Goal: Check status: Check status

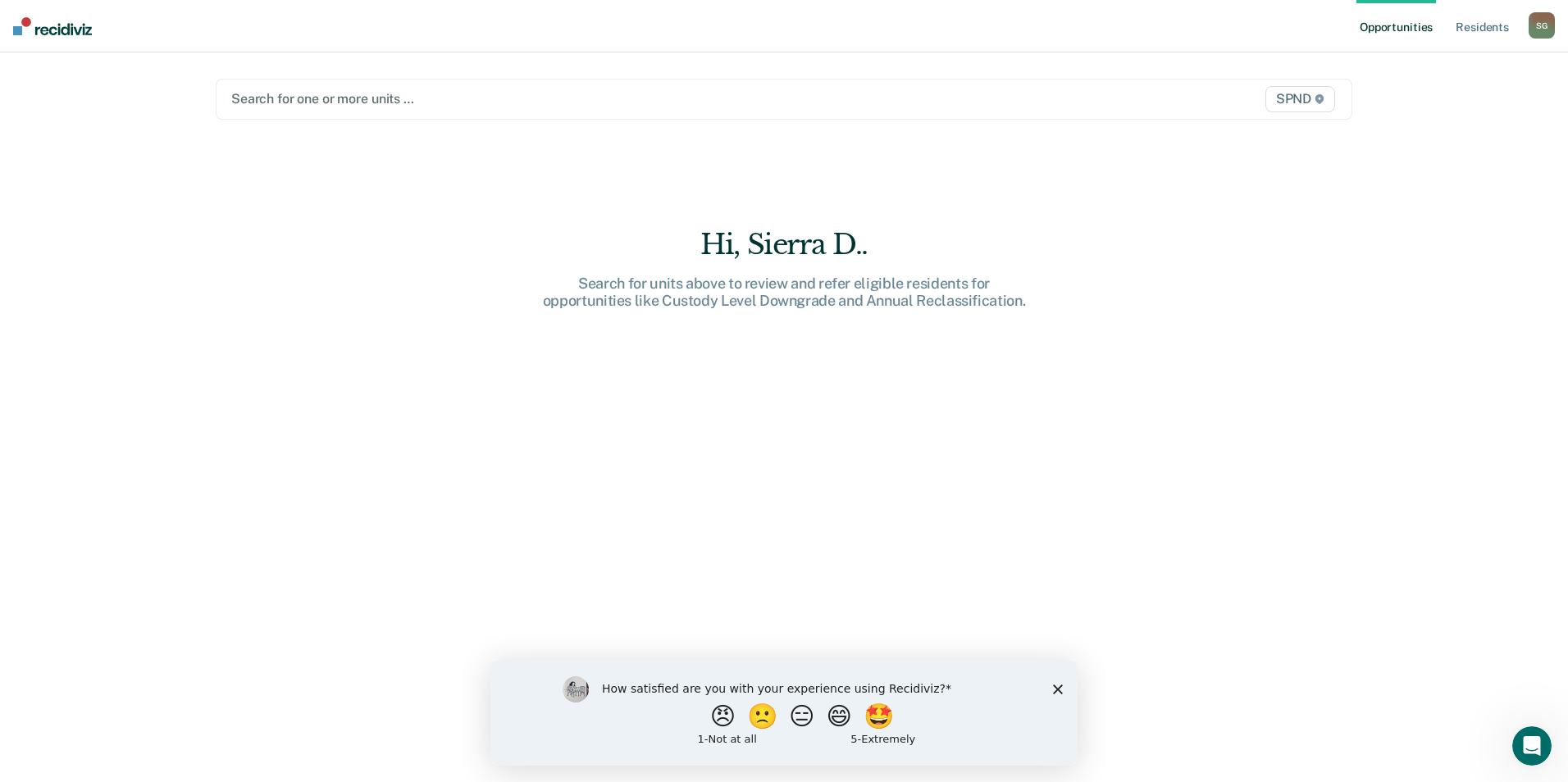
click at [388, 96] on div at bounding box center [617, 99] width 772 height 19
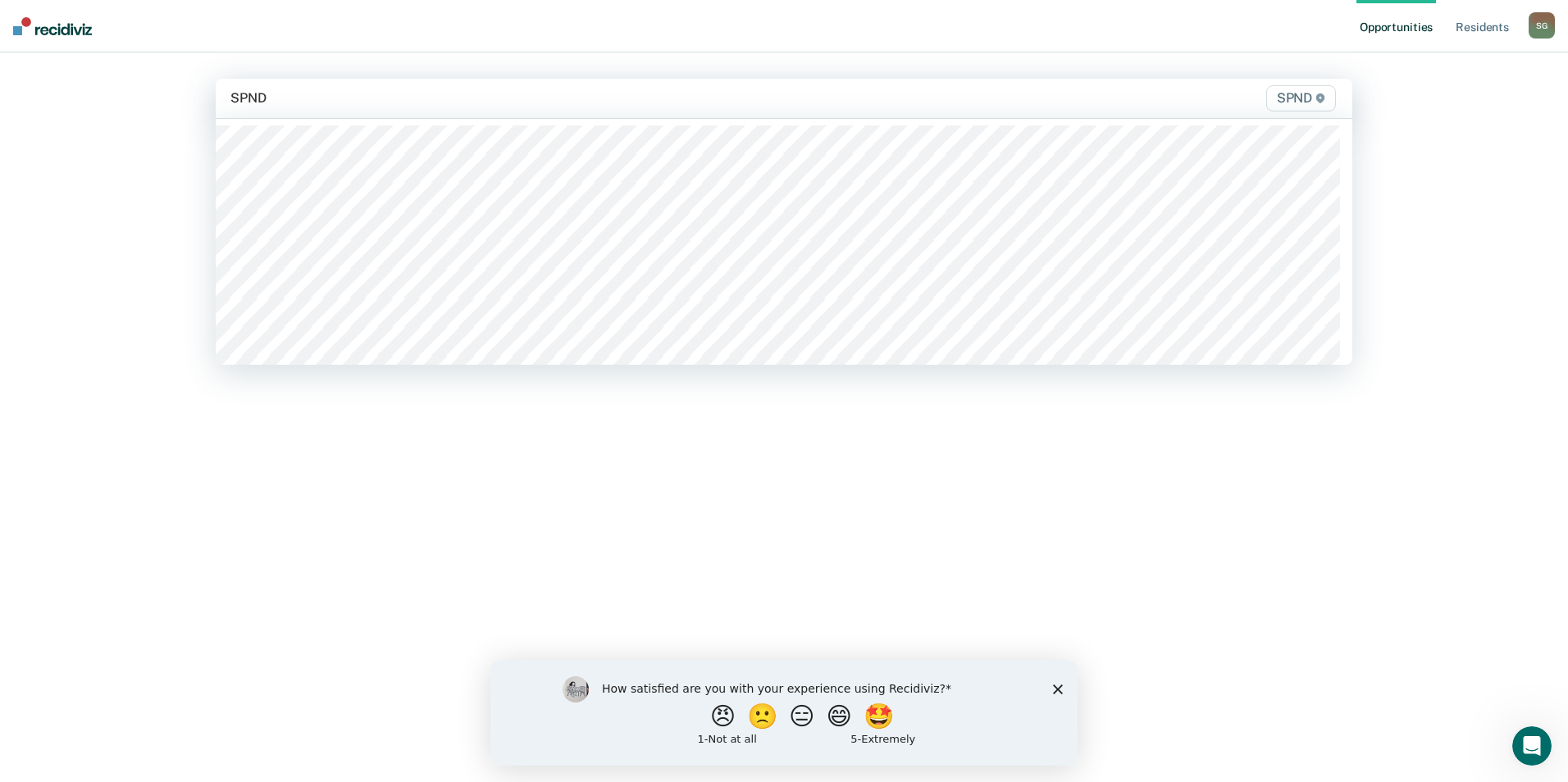
type input "SPND"
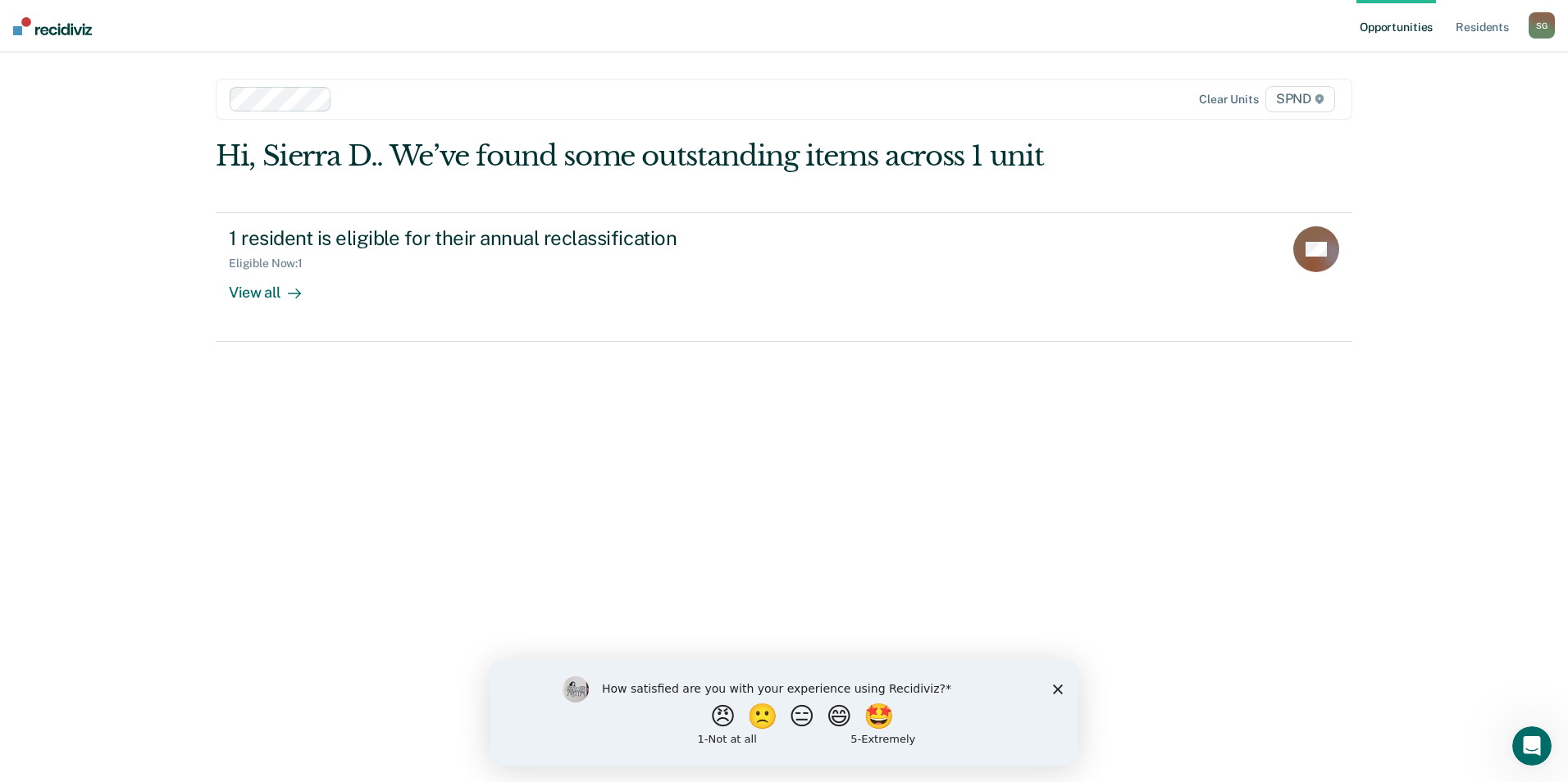
click at [361, 99] on div at bounding box center [672, 99] width 665 height 19
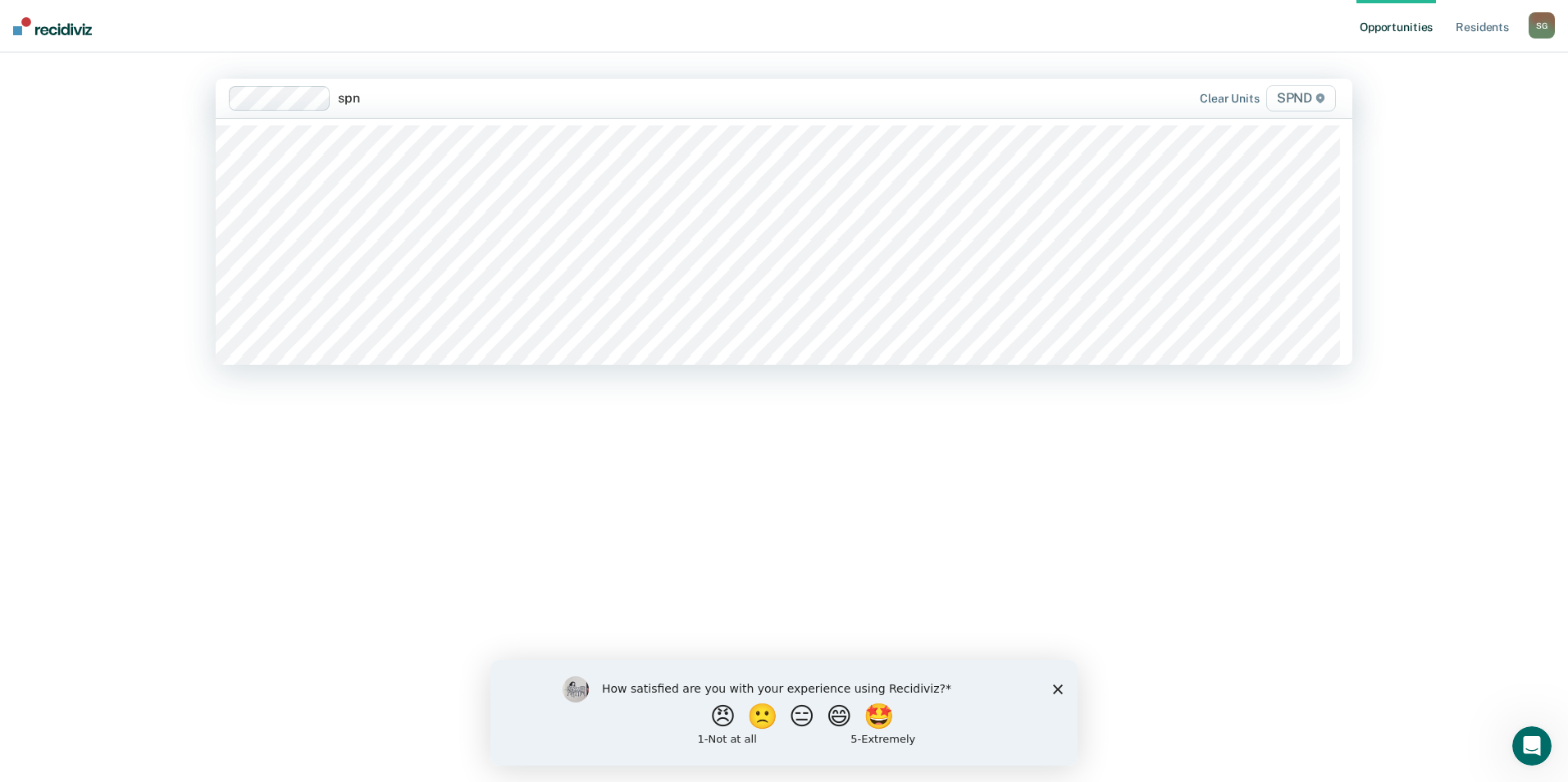
type input "spnd"
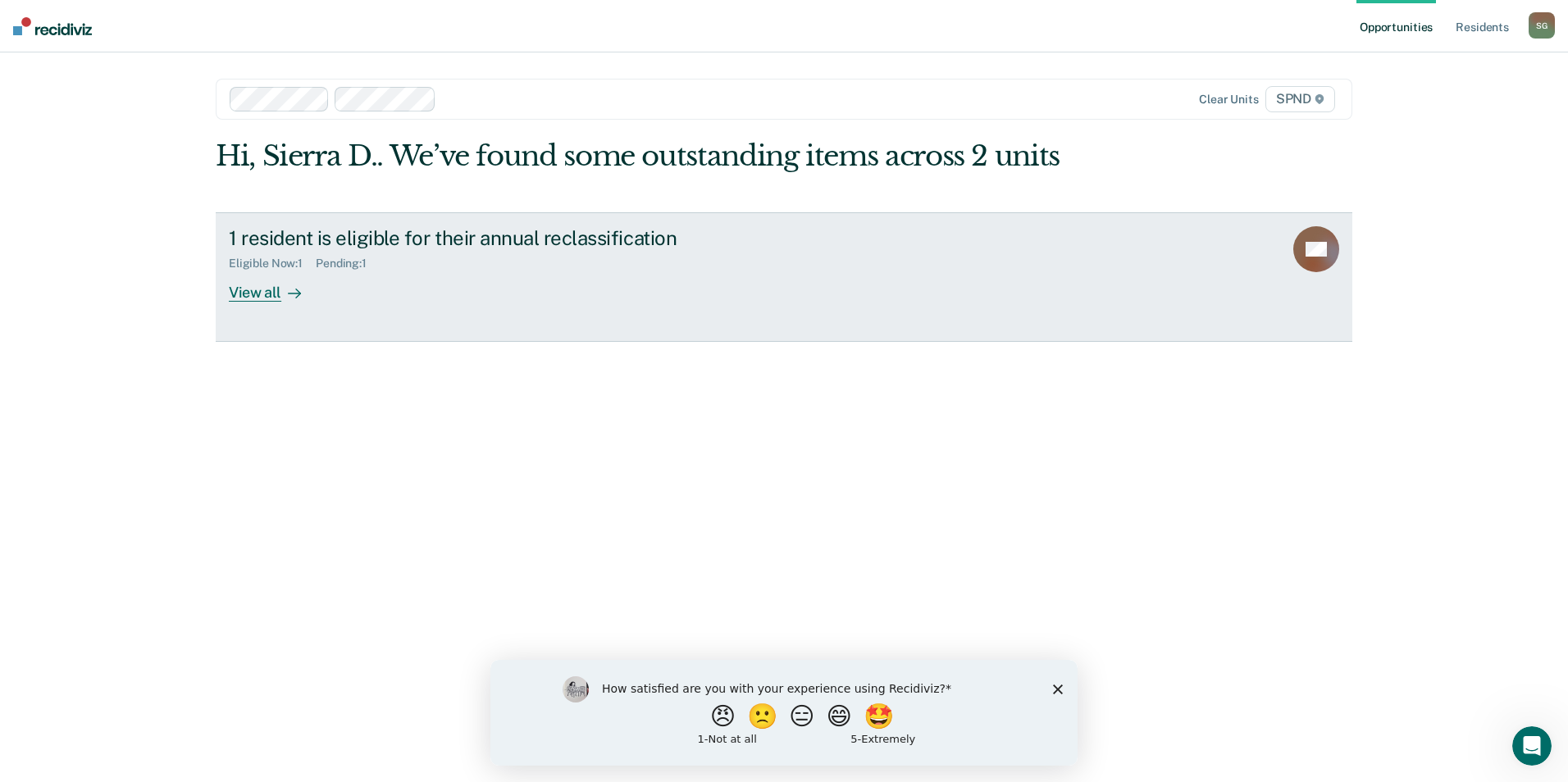
click at [223, 285] on link "1 resident is eligible for their annual reclassification Eligible Now : 1 Pendi…" at bounding box center [784, 276] width 1137 height 130
